Goal: Find specific page/section: Find specific page/section

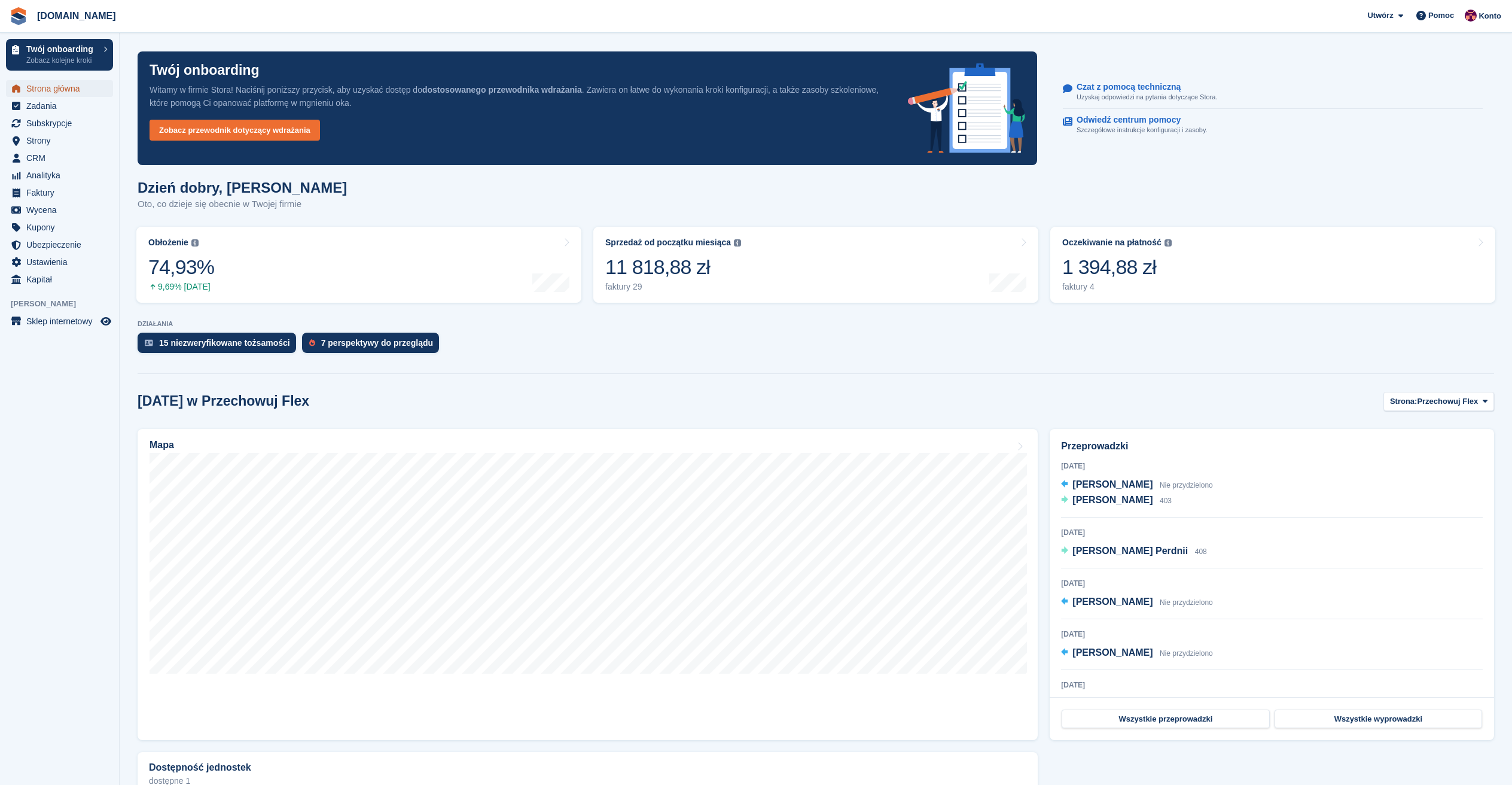
click at [46, 91] on span "Strona główna" at bounding box center [62, 89] width 72 height 17
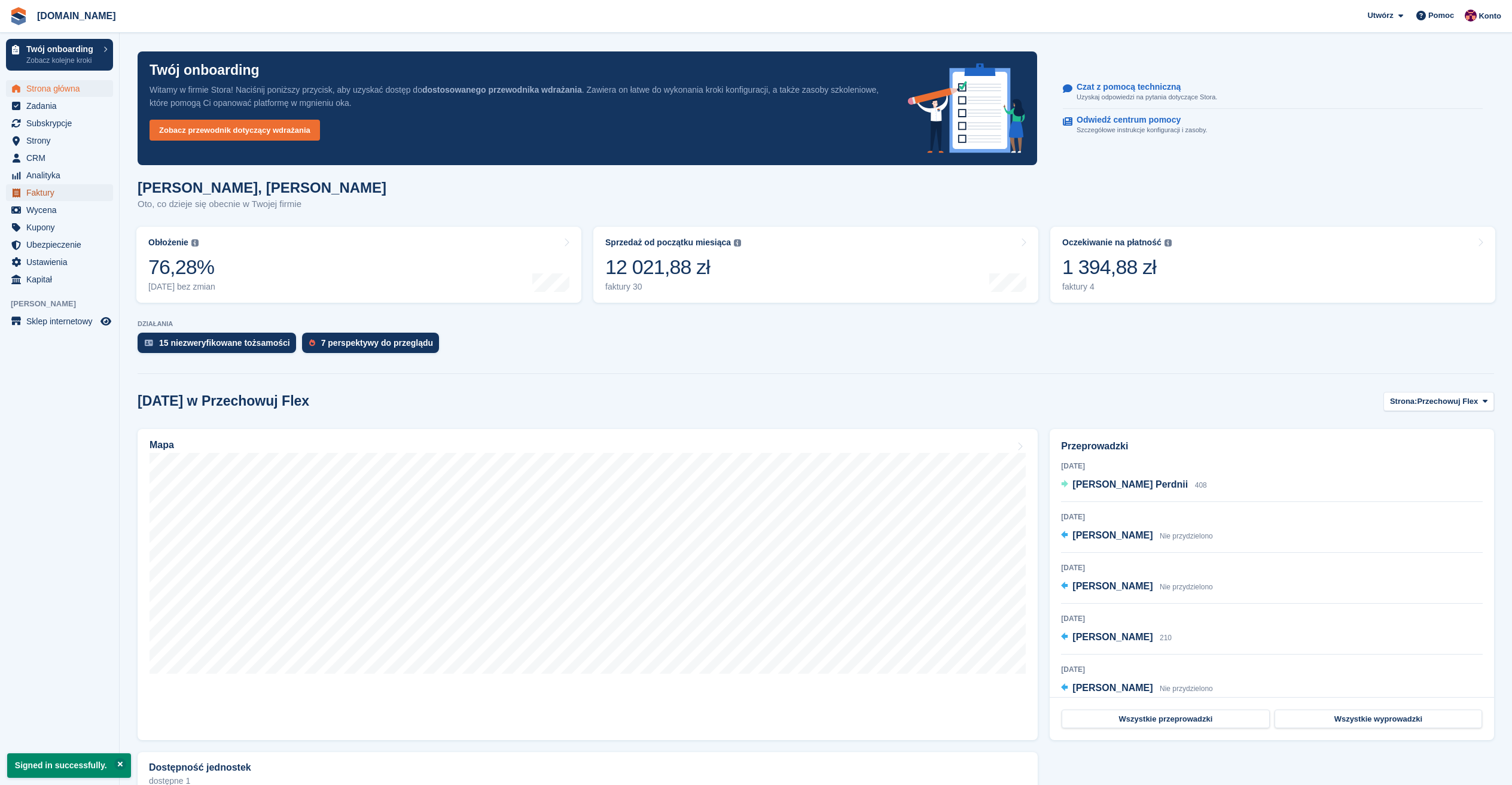
click at [58, 186] on span "Faktury" at bounding box center [62, 192] width 72 height 17
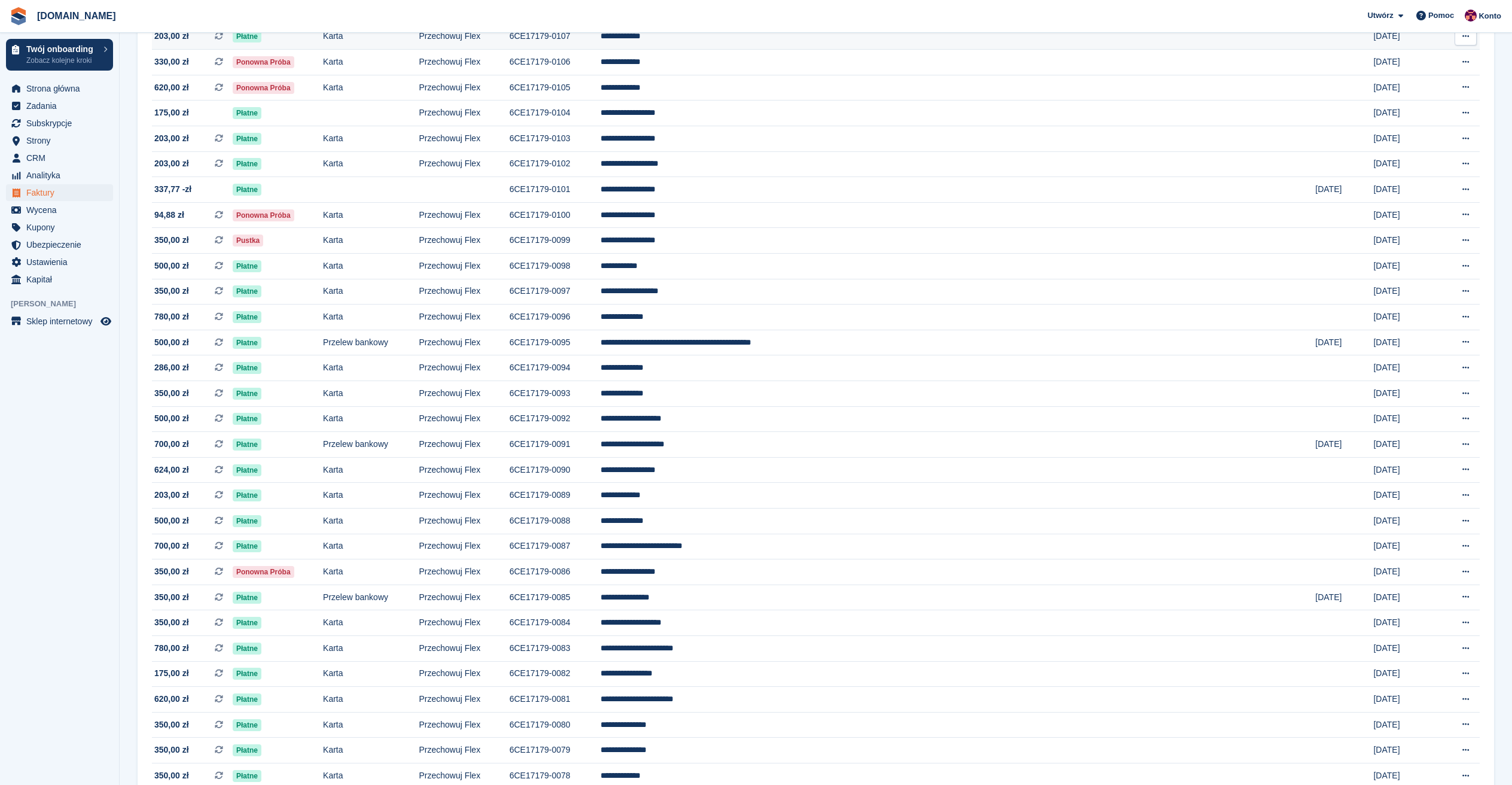
scroll to position [179, 0]
